Goal: Download file/media

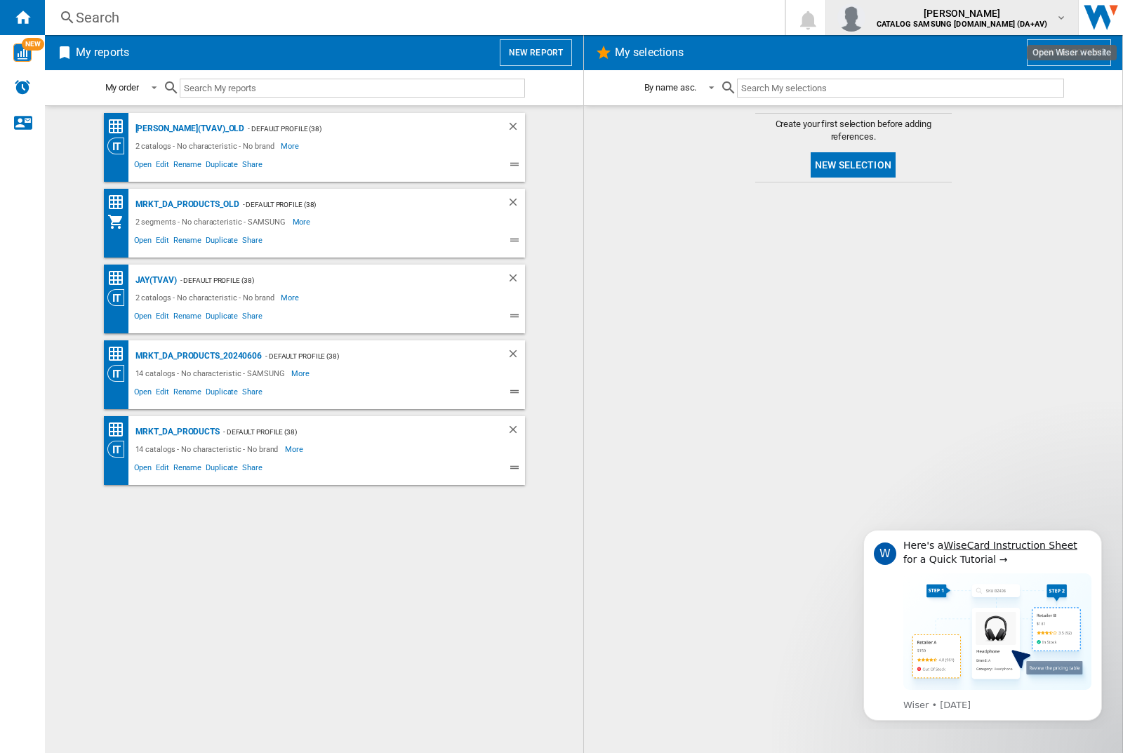
click at [865, 18] on img "button" at bounding box center [851, 18] width 28 height 28
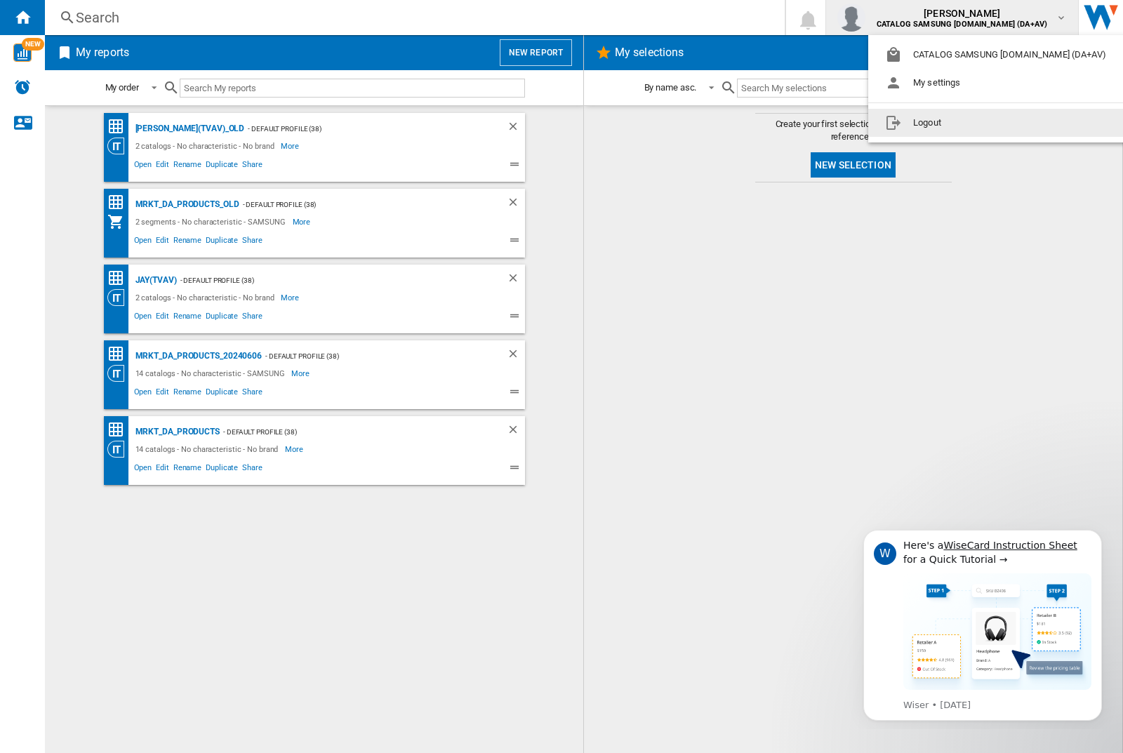
click at [976, 123] on button "Logout" at bounding box center [998, 123] width 260 height 28
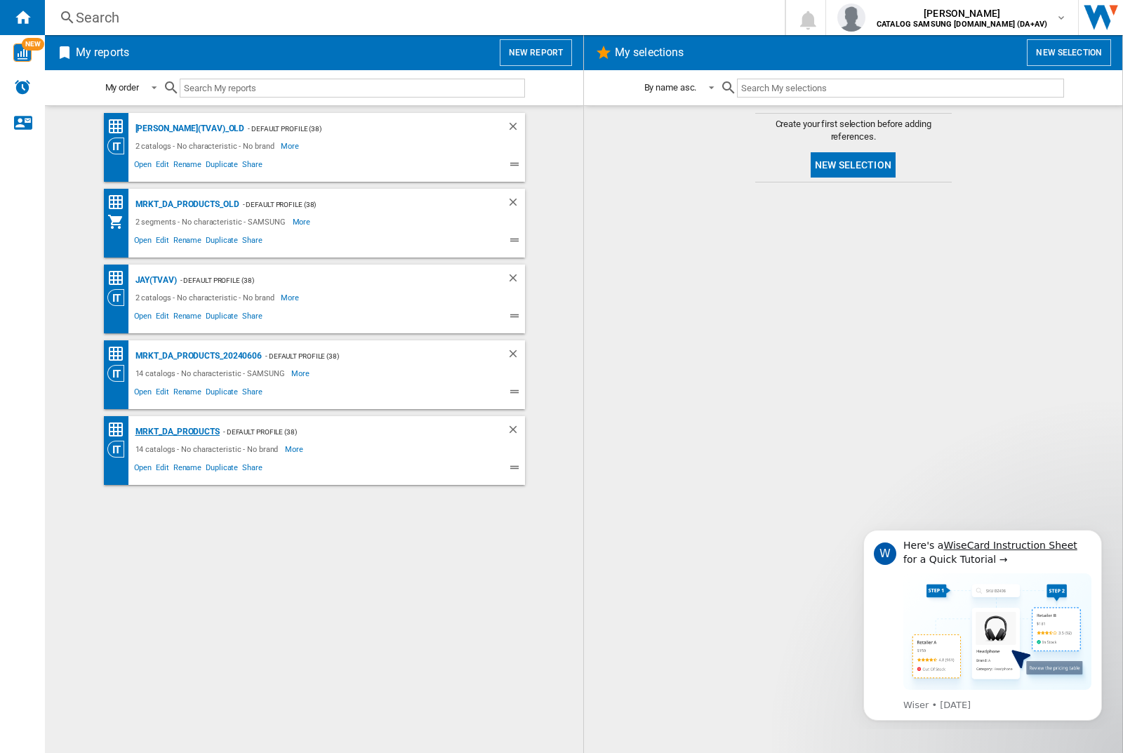
click at [177, 432] on div "MRKT_DA_PRODUCTS" at bounding box center [176, 432] width 88 height 18
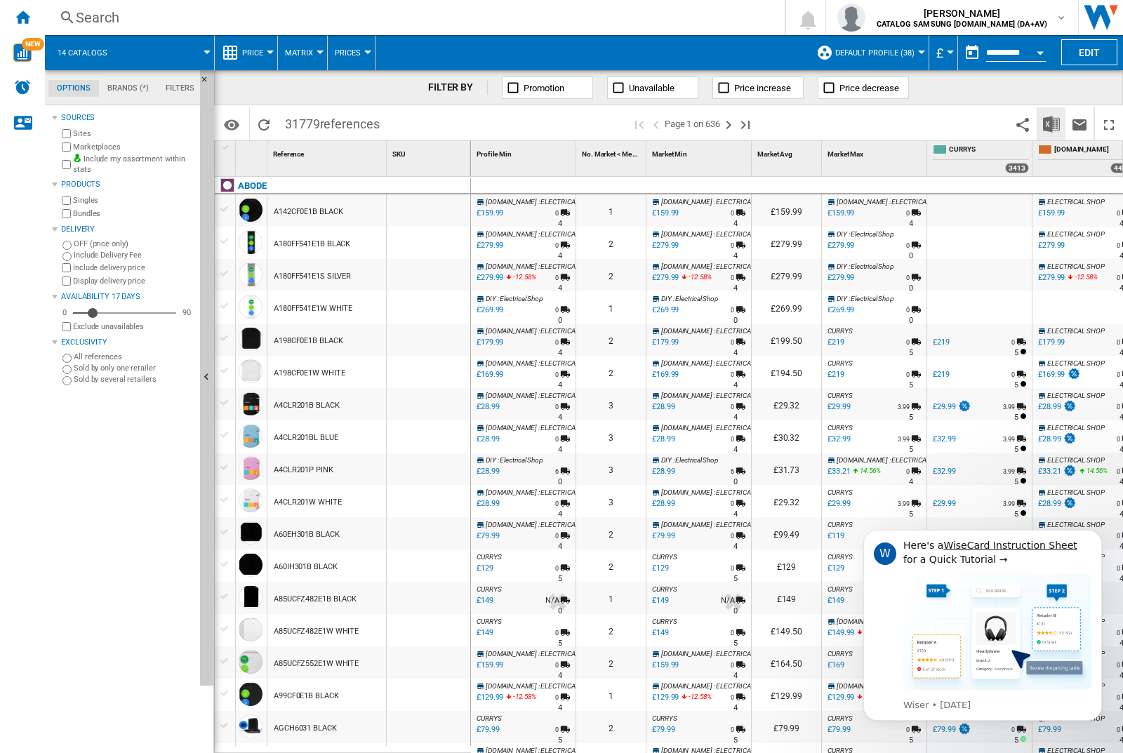
click at [1050, 123] on img "Download in Excel" at bounding box center [1051, 124] width 17 height 17
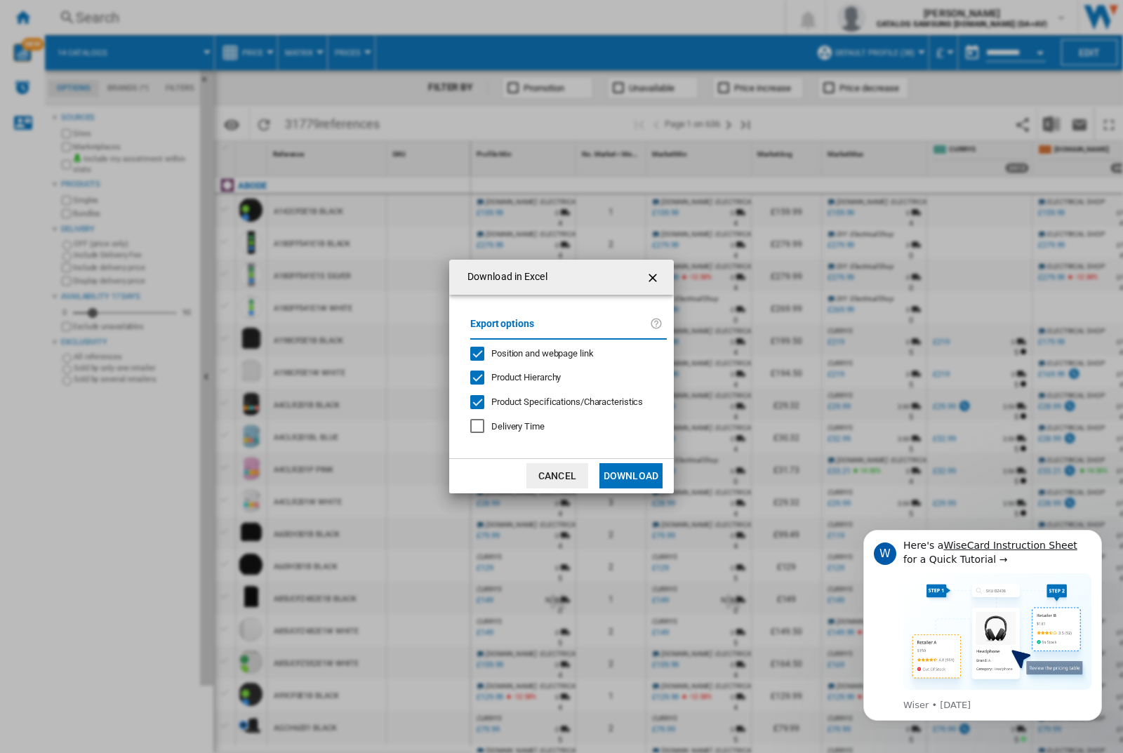
click at [533, 352] on span "Position and webpage link" at bounding box center [542, 353] width 102 height 11
click at [631, 476] on button "Download" at bounding box center [630, 475] width 63 height 25
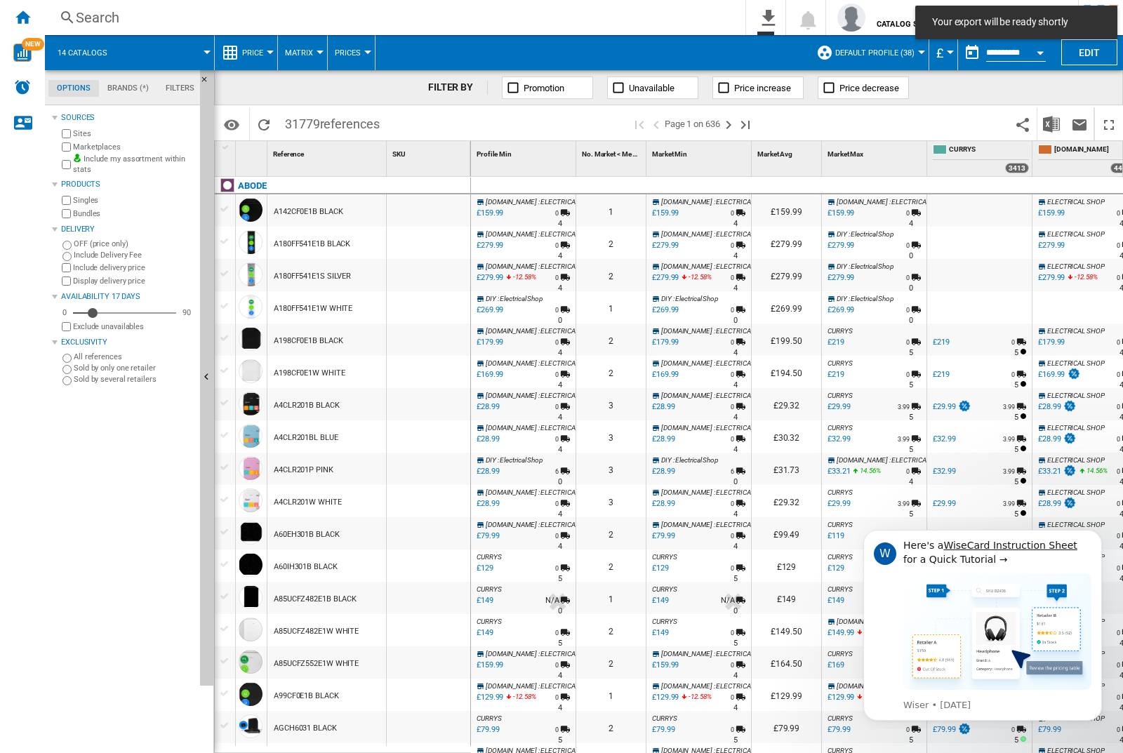
click at [433, 208] on div at bounding box center [429, 210] width 84 height 32
